Goal: Communication & Community: Answer question/provide support

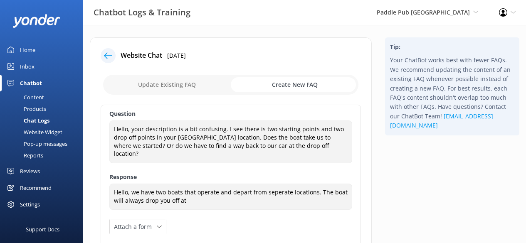
scroll to position [18, 0]
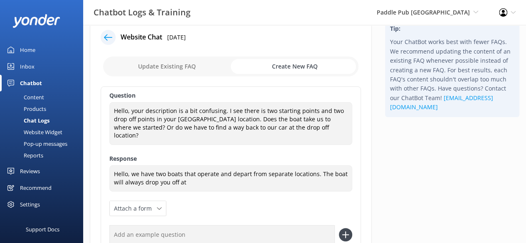
click at [195, 172] on textarea "Hello, we have two boats that operate and depart from separate locations. The b…" at bounding box center [230, 178] width 243 height 26
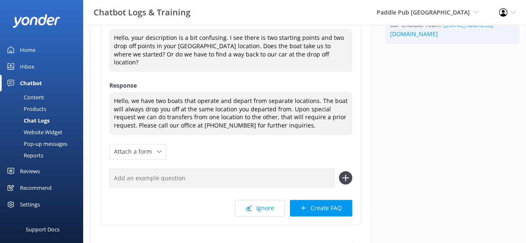
scroll to position [92, 0]
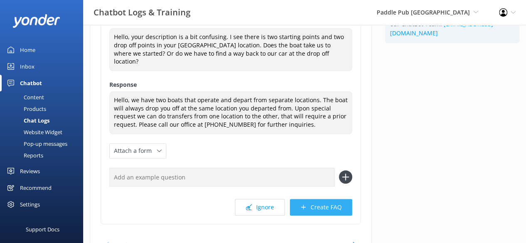
type textarea "Hello, we have two boats that operate and depart from separate locations. The b…"
click at [312, 199] on button "Create FAQ" at bounding box center [321, 207] width 62 height 17
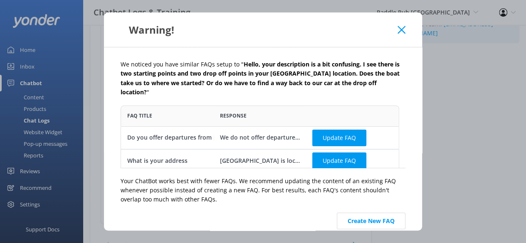
scroll to position [56, 272]
click at [378, 213] on button "Create New FAQ" at bounding box center [371, 221] width 69 height 17
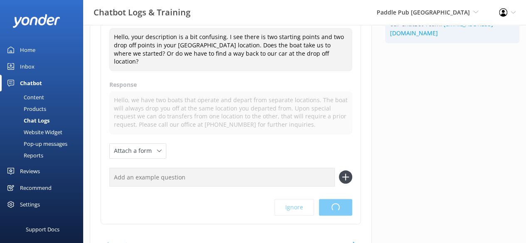
scroll to position [0, 0]
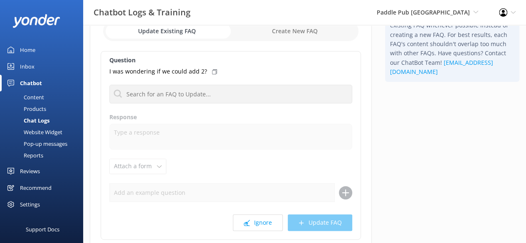
scroll to position [57, 0]
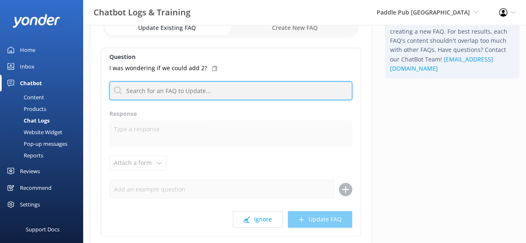
click at [239, 95] on input "text" at bounding box center [230, 90] width 243 height 19
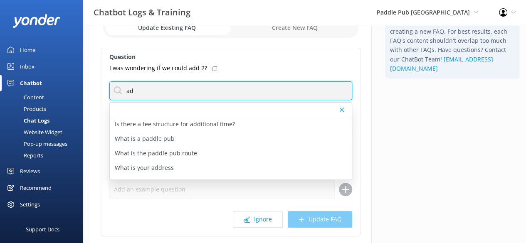
type input "a"
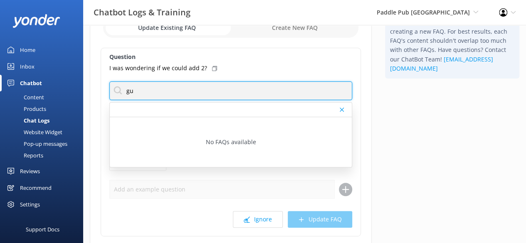
type input "g"
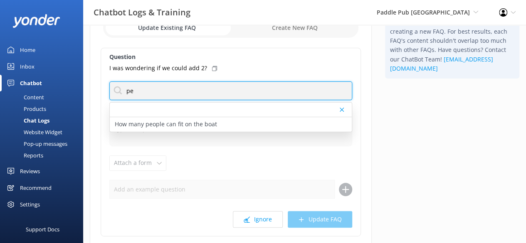
type input "p"
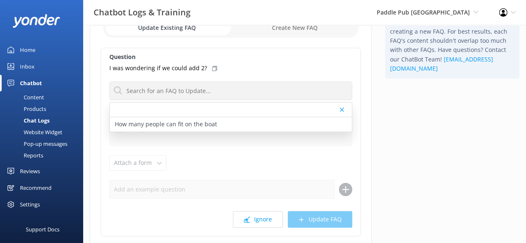
click at [317, 163] on div "Question I was wondering if we could add 2? How many people can fit on the boat…" at bounding box center [231, 142] width 260 height 189
click at [285, 26] on input "checkbox" at bounding box center [230, 28] width 255 height 20
checkbox input "true"
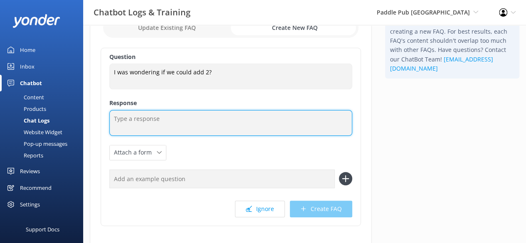
click at [170, 113] on textarea at bounding box center [230, 123] width 243 height 26
type textarea "Y"
type textarea "t"
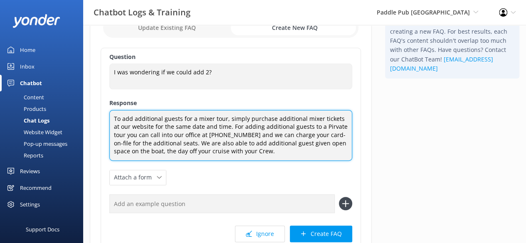
click at [326, 128] on textarea "To add additional guests for a mixer tour, simply purchase additional mixer tic…" at bounding box center [230, 135] width 243 height 51
click at [220, 126] on textarea "To add additional guests for a mixer tour, simply purchase additional mixer tic…" at bounding box center [230, 135] width 243 height 51
click at [221, 126] on textarea "To add additional guests for a mixer tour, simply purchase additional mixer tic…" at bounding box center [230, 135] width 243 height 51
click at [227, 127] on textarea "To add additional guests for a mixer tour, simply purchase additional mixer tic…" at bounding box center [230, 135] width 243 height 51
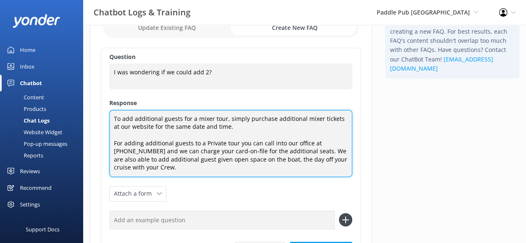
click at [117, 163] on textarea "To add additional guests for a mixer tour, simply purchase additional mixer tic…" at bounding box center [230, 143] width 243 height 67
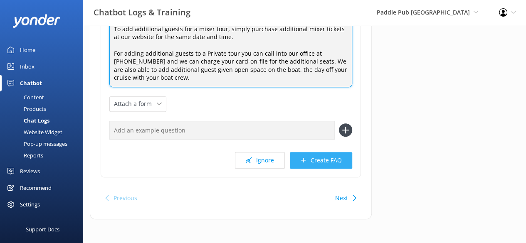
type textarea "To add additional guests for a mixer tour, simply purchase additional mixer tic…"
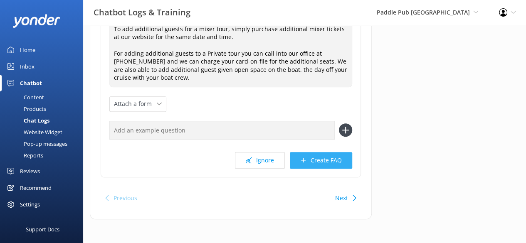
click at [331, 159] on button "Create FAQ" at bounding box center [321, 160] width 62 height 17
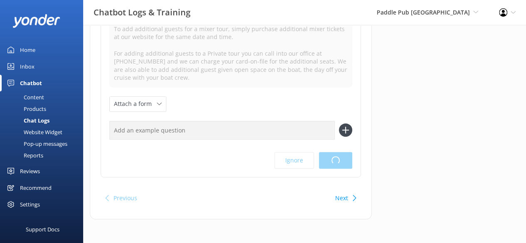
scroll to position [0, 0]
